Goal: Transaction & Acquisition: Register for event/course

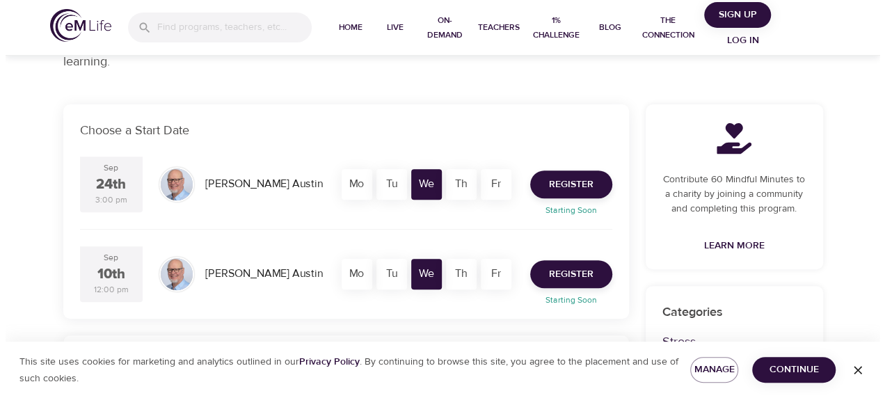
scroll to position [228, 0]
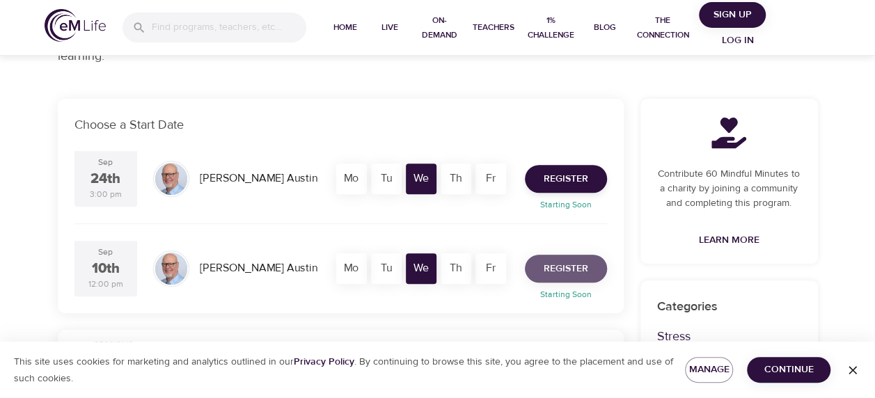
click at [586, 267] on span "Register" at bounding box center [565, 268] width 45 height 17
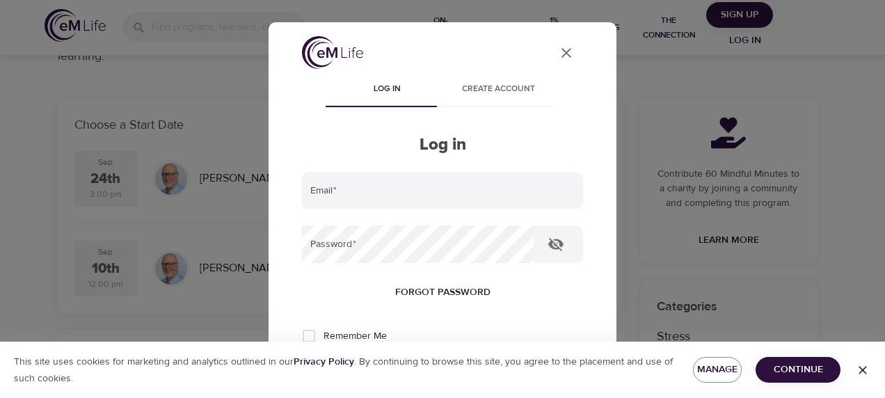
type input "Teri.white@corewellhealth.org"
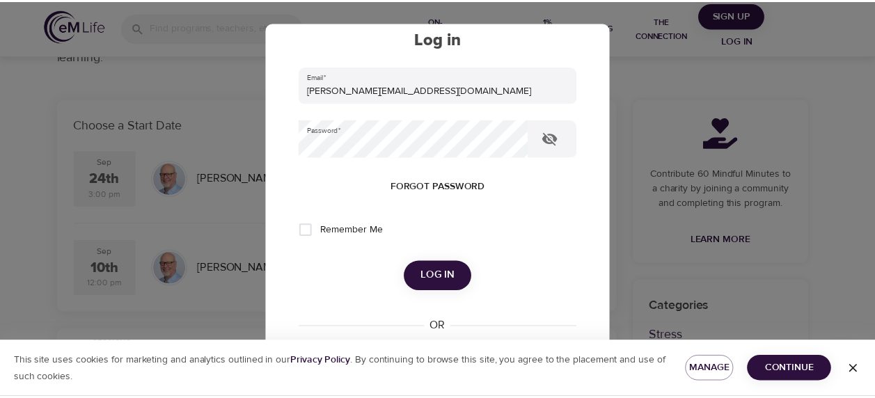
scroll to position [135, 0]
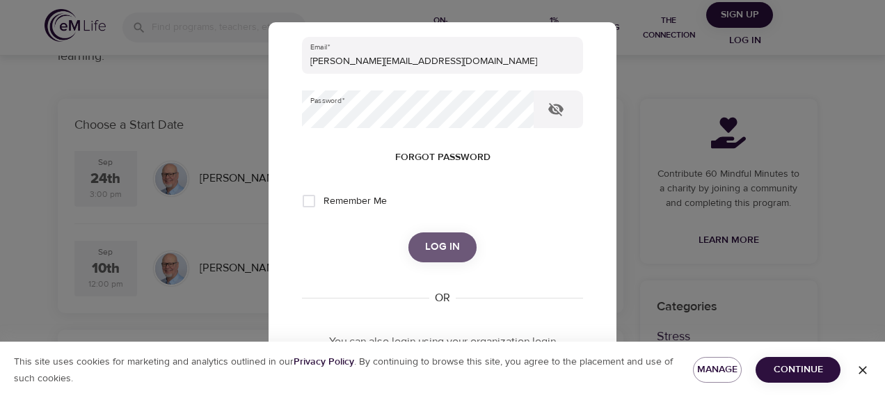
click at [443, 244] on span "Log in" at bounding box center [442, 247] width 35 height 18
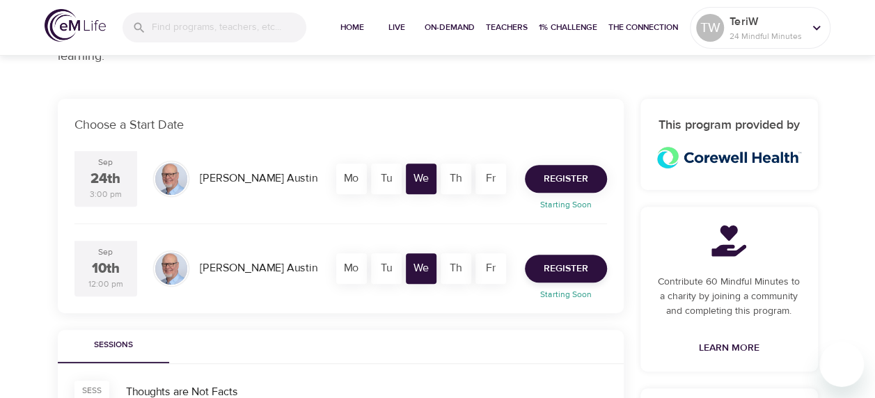
click at [571, 177] on span "Register" at bounding box center [565, 178] width 45 height 17
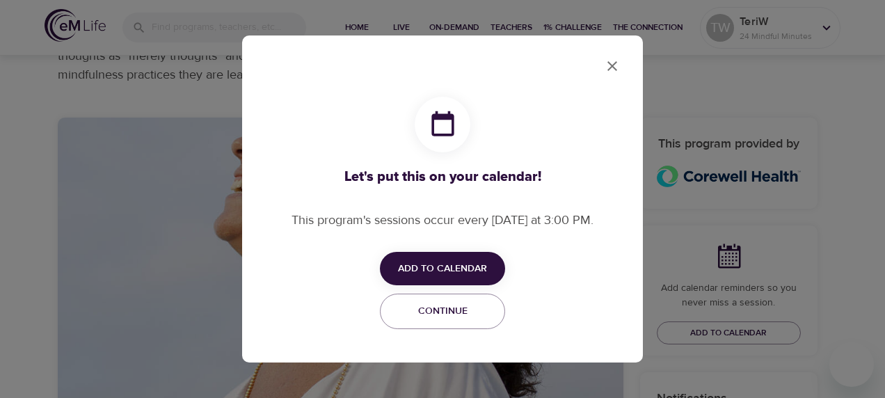
checkbox input "true"
click at [454, 264] on span "Add to Calendar" at bounding box center [442, 268] width 89 height 17
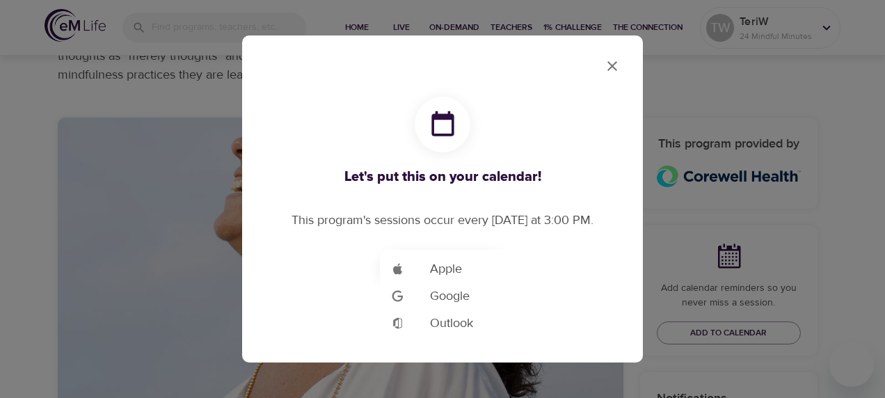
click at [447, 328] on span "Outlook" at bounding box center [451, 323] width 43 height 19
click at [841, 78] on div at bounding box center [442, 199] width 885 height 398
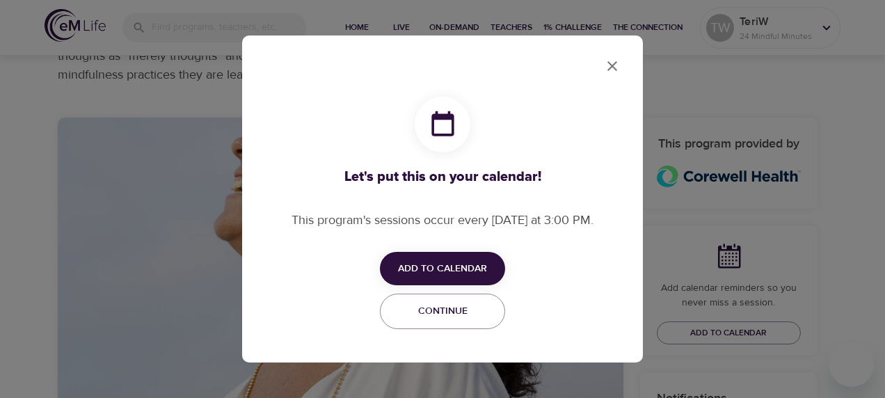
click at [607, 63] on icon "close" at bounding box center [612, 66] width 17 height 17
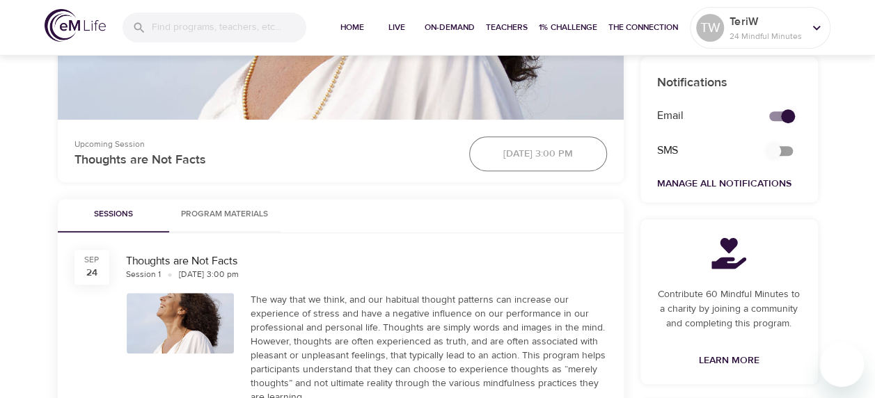
scroll to position [544, 0]
click at [224, 209] on span "Program Materials" at bounding box center [224, 214] width 95 height 15
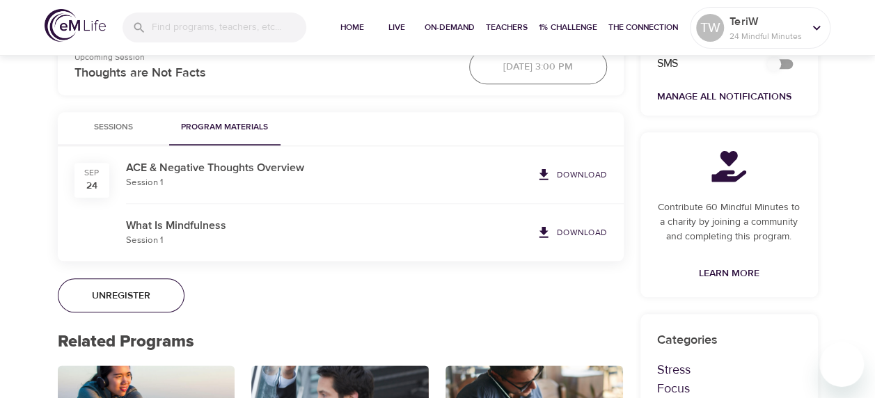
scroll to position [627, 0]
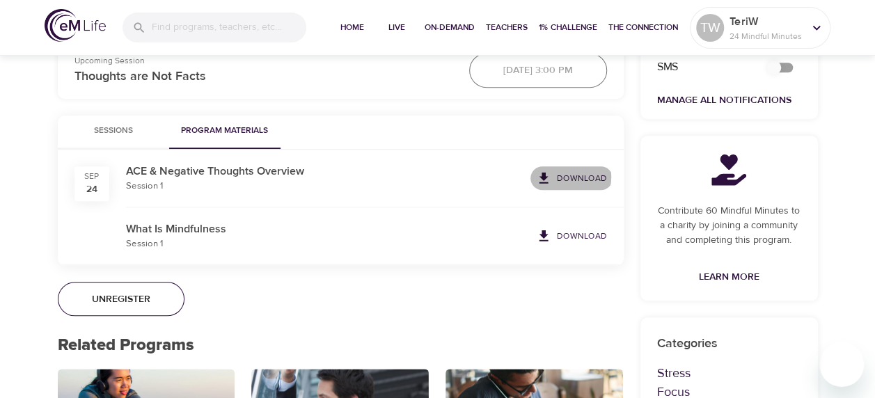
click at [558, 175] on span "Download" at bounding box center [571, 177] width 71 height 15
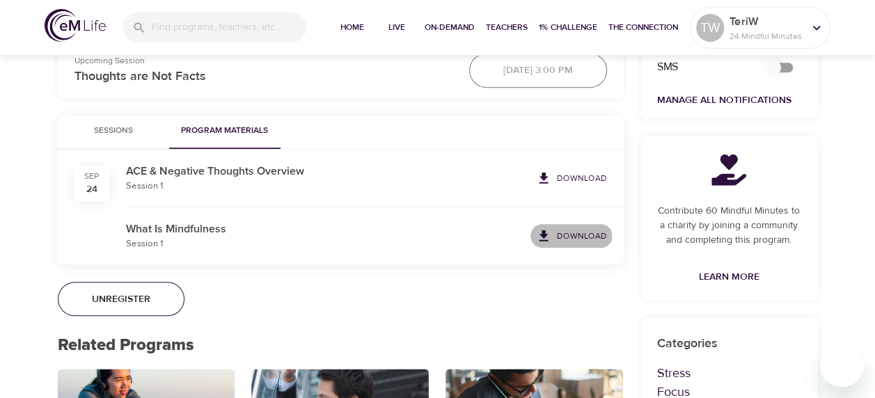
click at [569, 237] on p "Download" at bounding box center [582, 236] width 50 height 13
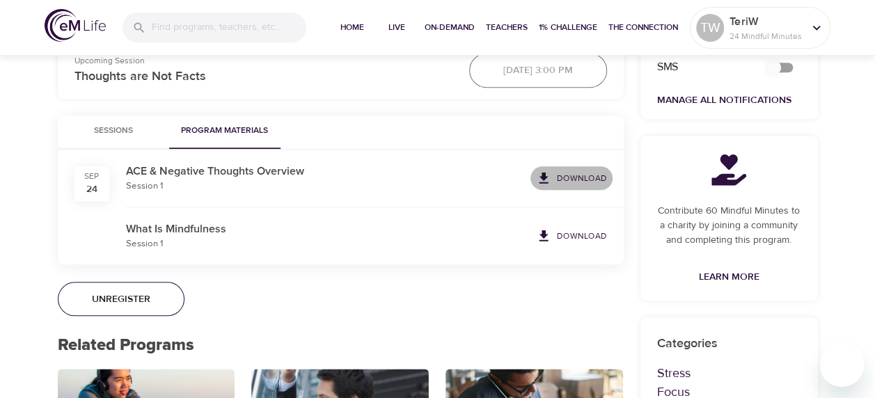
click at [584, 168] on link "Download" at bounding box center [571, 178] width 82 height 24
